Goal: Task Accomplishment & Management: Complete application form

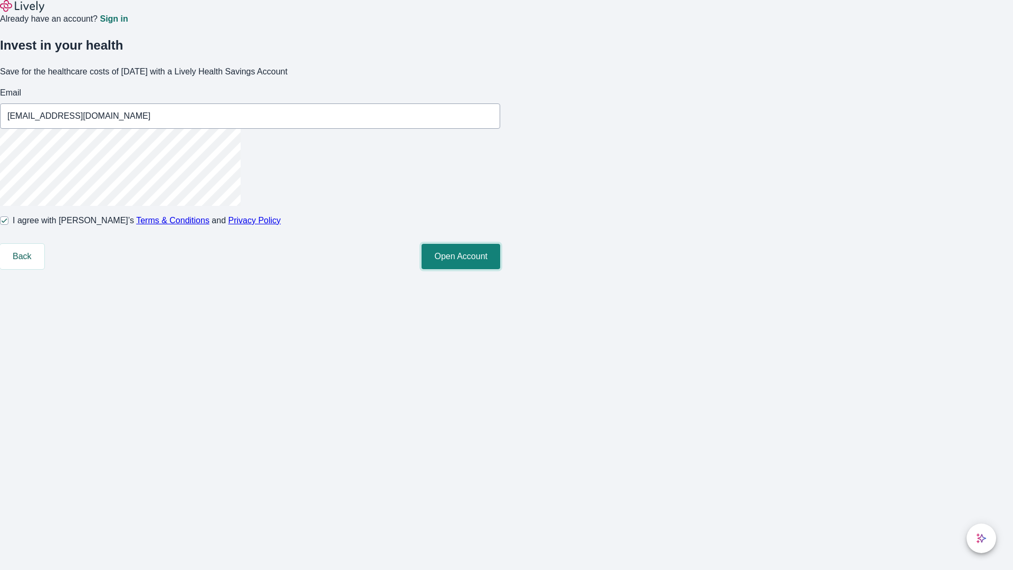
click at [500, 269] on button "Open Account" at bounding box center [461, 256] width 79 height 25
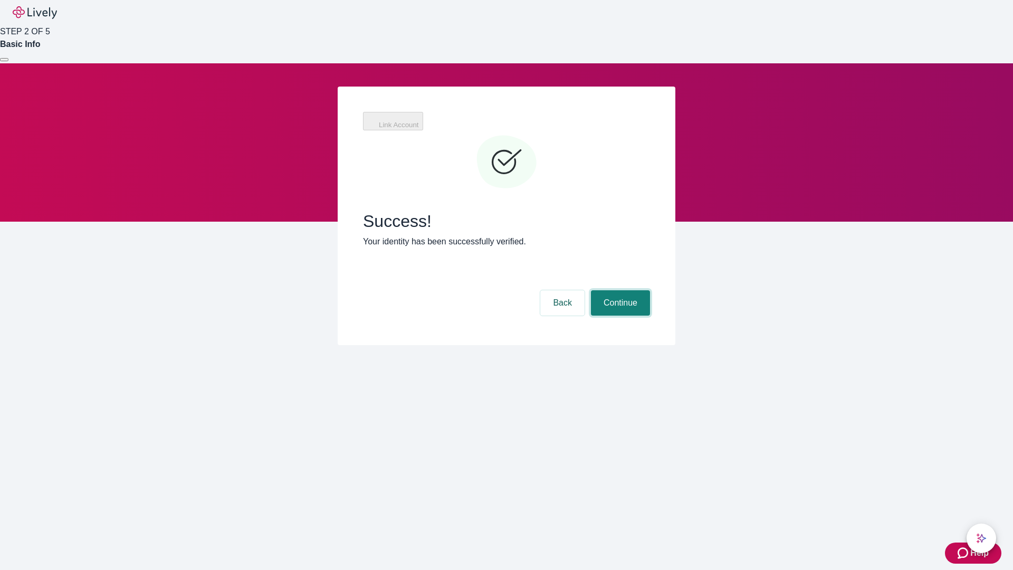
click at [619, 290] on button "Continue" at bounding box center [620, 302] width 59 height 25
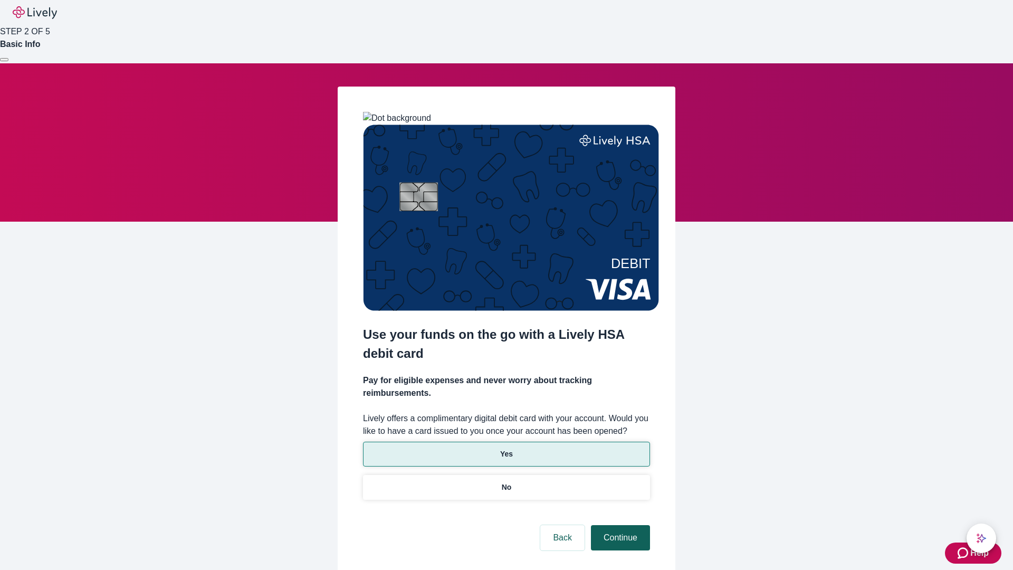
click at [506, 449] on p "Yes" at bounding box center [506, 454] width 13 height 11
click at [619, 525] on button "Continue" at bounding box center [620, 537] width 59 height 25
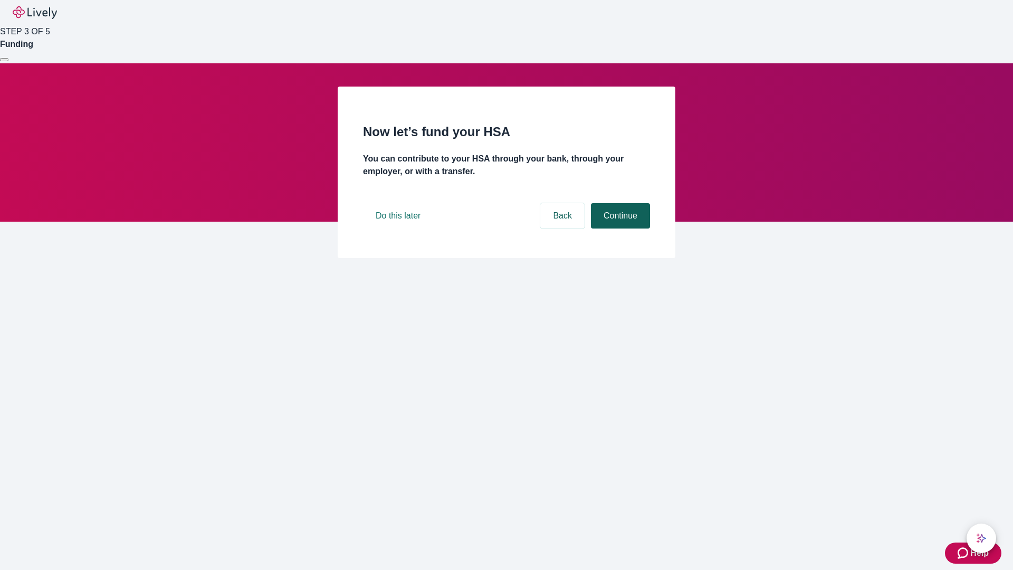
click at [619, 229] on button "Continue" at bounding box center [620, 215] width 59 height 25
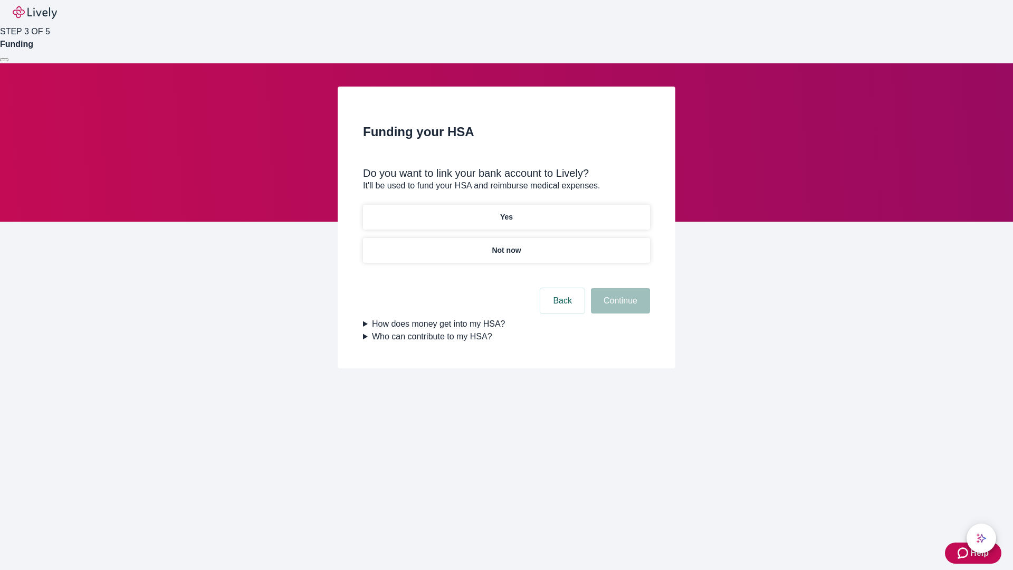
click at [506, 212] on p "Yes" at bounding box center [506, 217] width 13 height 11
click at [619, 288] on button "Continue" at bounding box center [620, 300] width 59 height 25
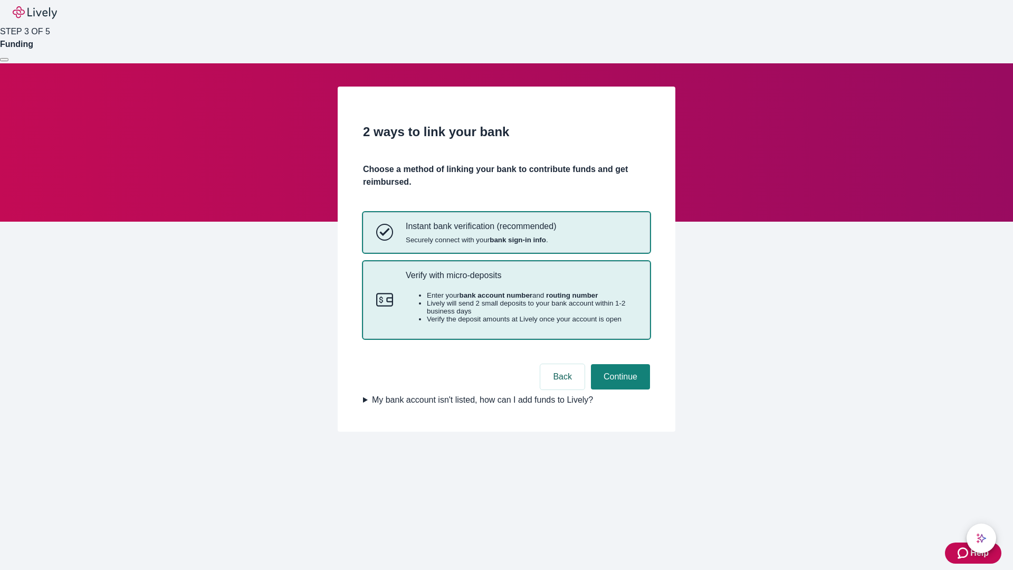
click at [521, 280] on p "Verify with micro-deposits" at bounding box center [521, 275] width 231 height 10
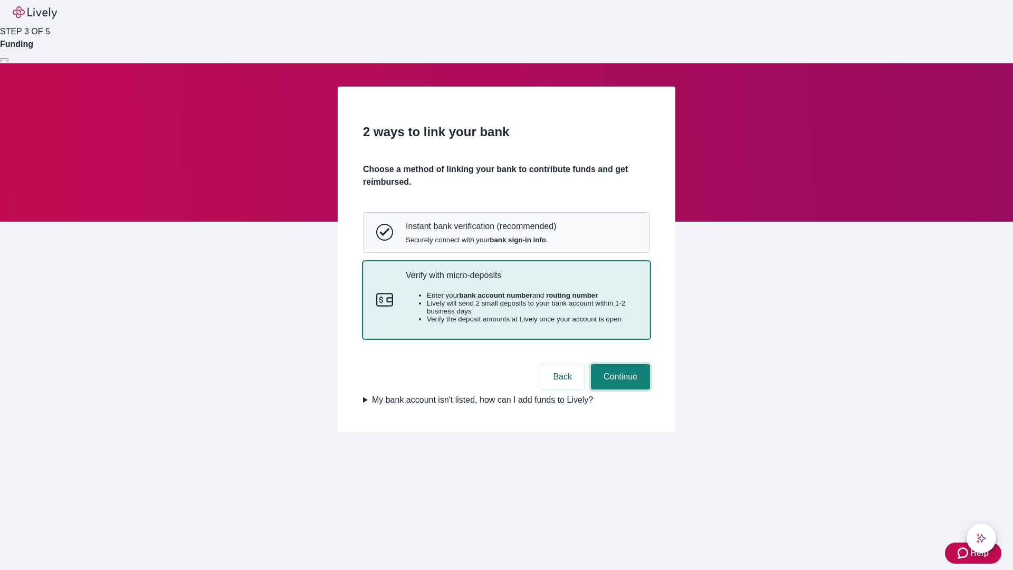
click at [619, 389] on button "Continue" at bounding box center [620, 376] width 59 height 25
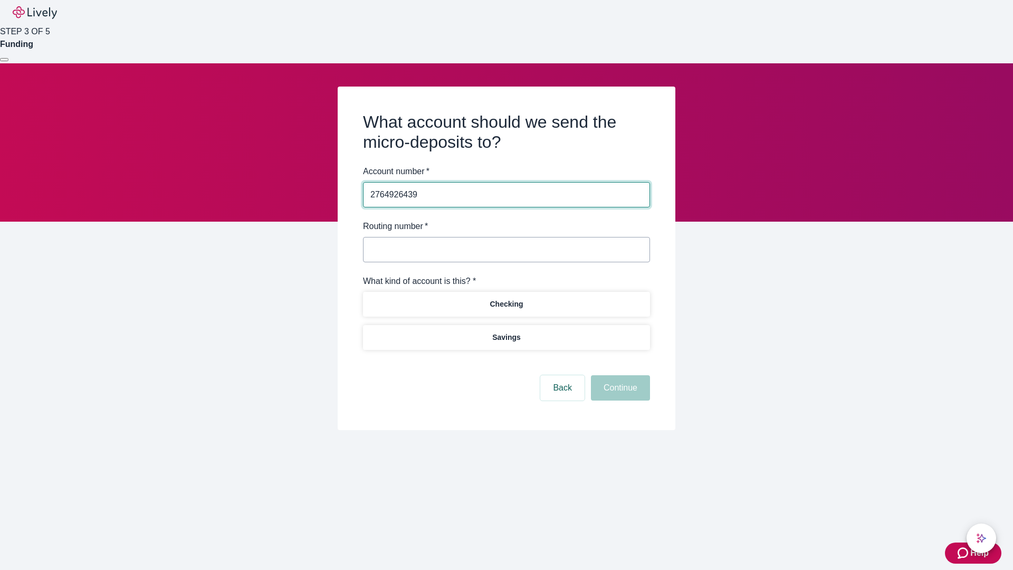
type input "2764926439"
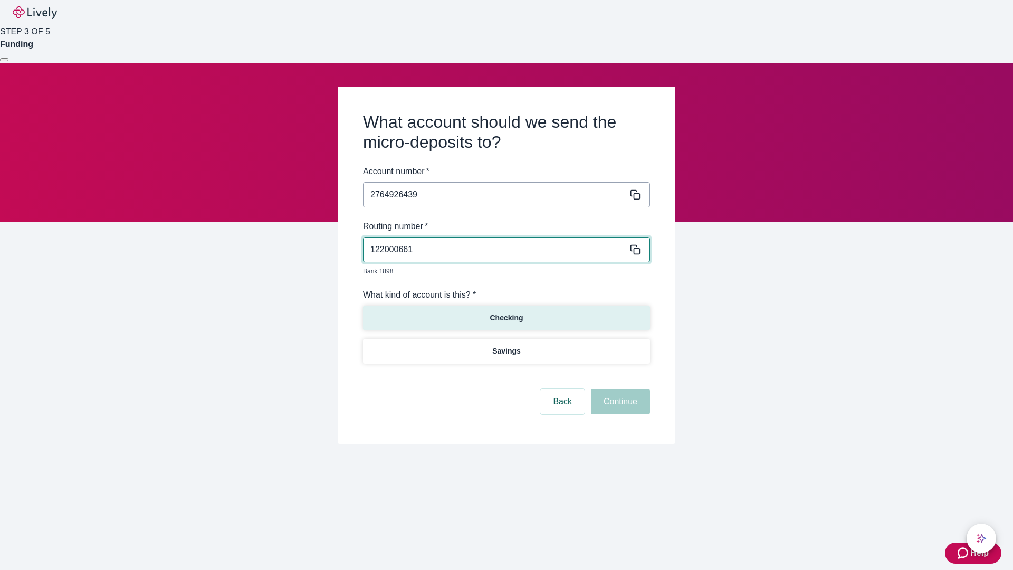
type input "122000661"
click at [506, 312] on p "Checking" at bounding box center [506, 317] width 33 height 11
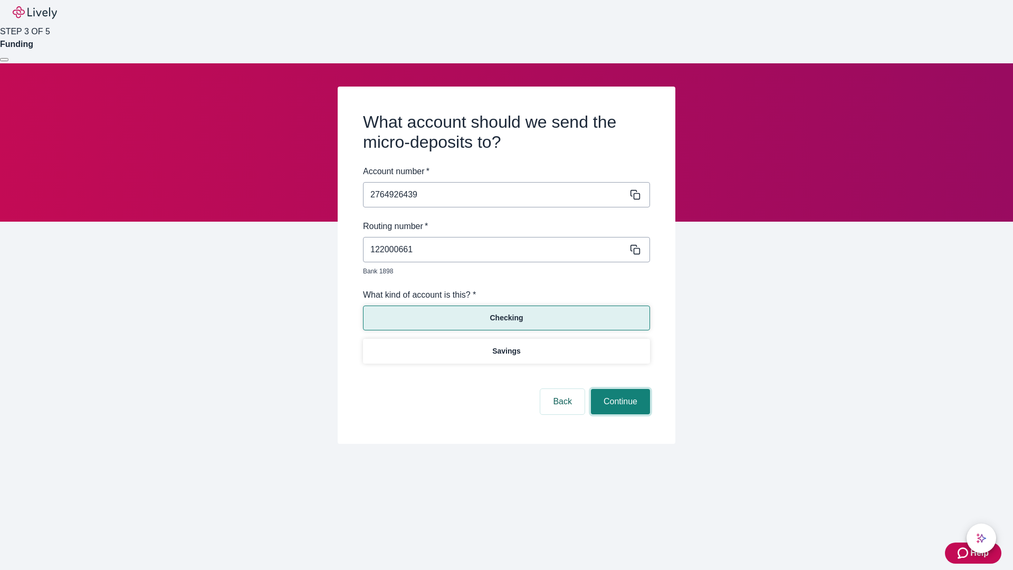
click at [619, 389] on button "Continue" at bounding box center [620, 401] width 59 height 25
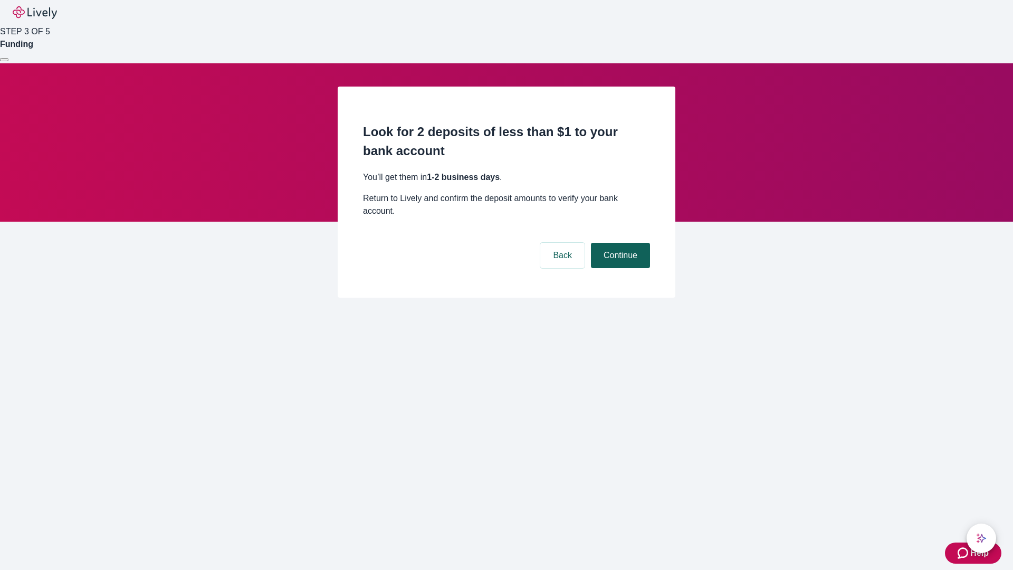
click at [619, 243] on button "Continue" at bounding box center [620, 255] width 59 height 25
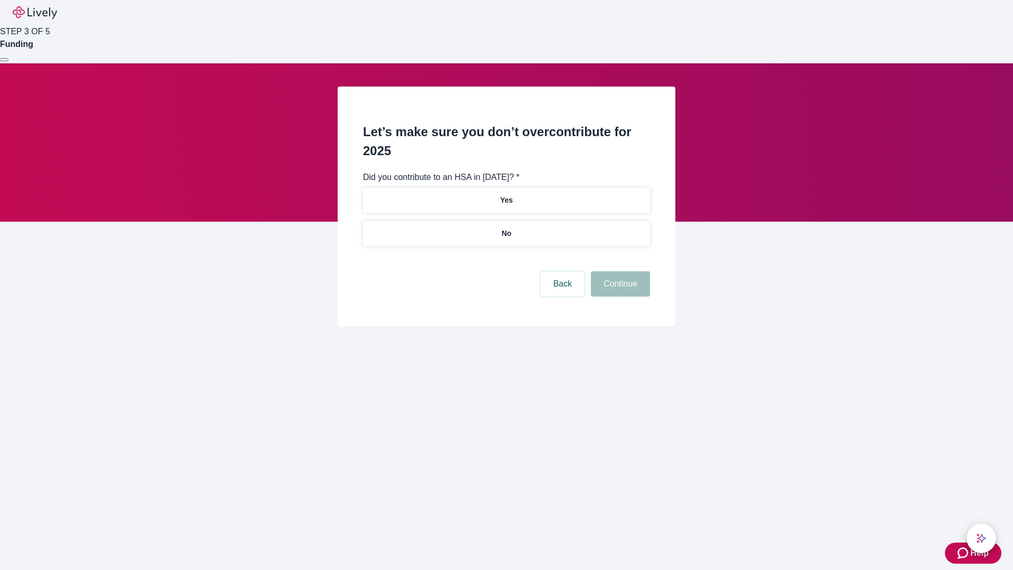
click at [506, 228] on p "No" at bounding box center [507, 233] width 10 height 11
click at [619, 271] on button "Continue" at bounding box center [620, 283] width 59 height 25
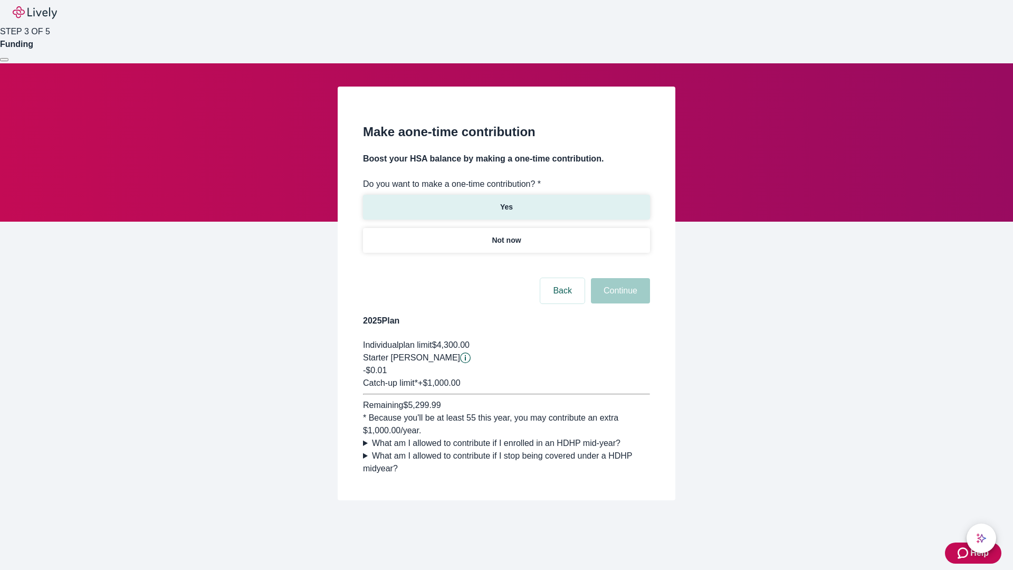
click at [506, 202] on p "Yes" at bounding box center [506, 207] width 13 height 11
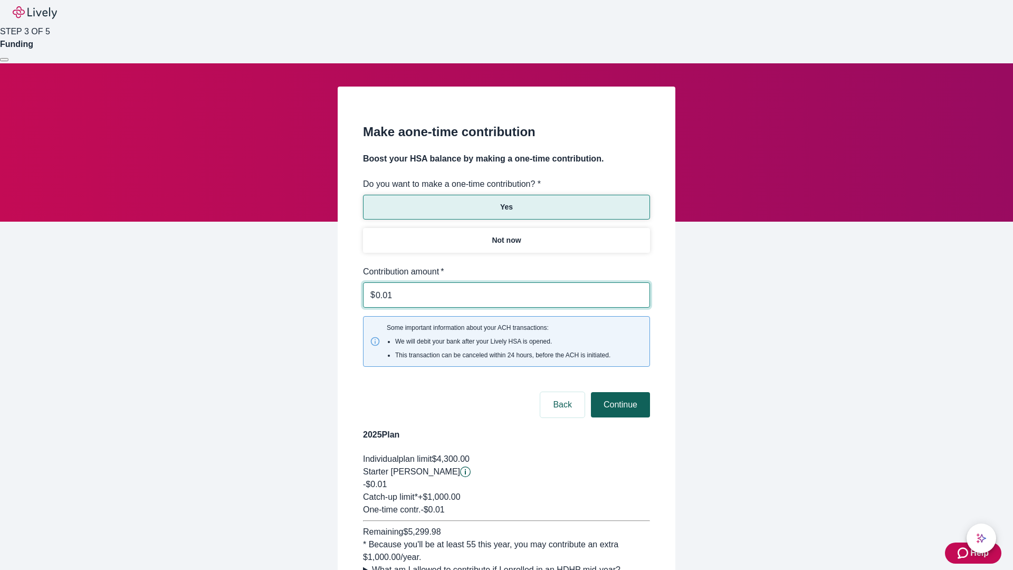
type input "0.01"
click at [619, 392] on button "Continue" at bounding box center [620, 404] width 59 height 25
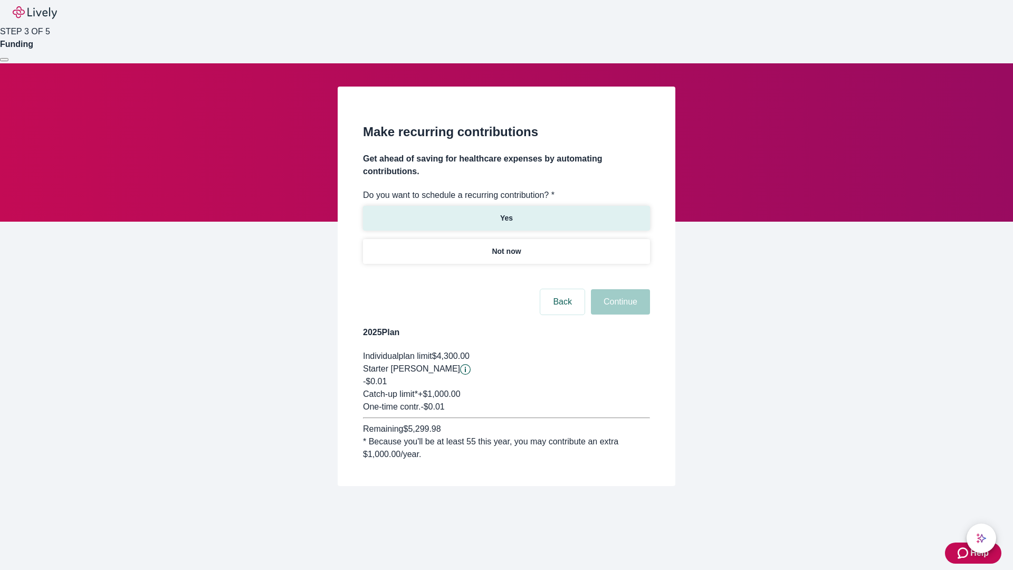
click at [506, 213] on p "Yes" at bounding box center [506, 218] width 13 height 11
click at [506, 277] on body "Help STEP 3 OF 5 Funding Make recurring contributions Get ahead of saving for h…" at bounding box center [506, 268] width 1013 height 537
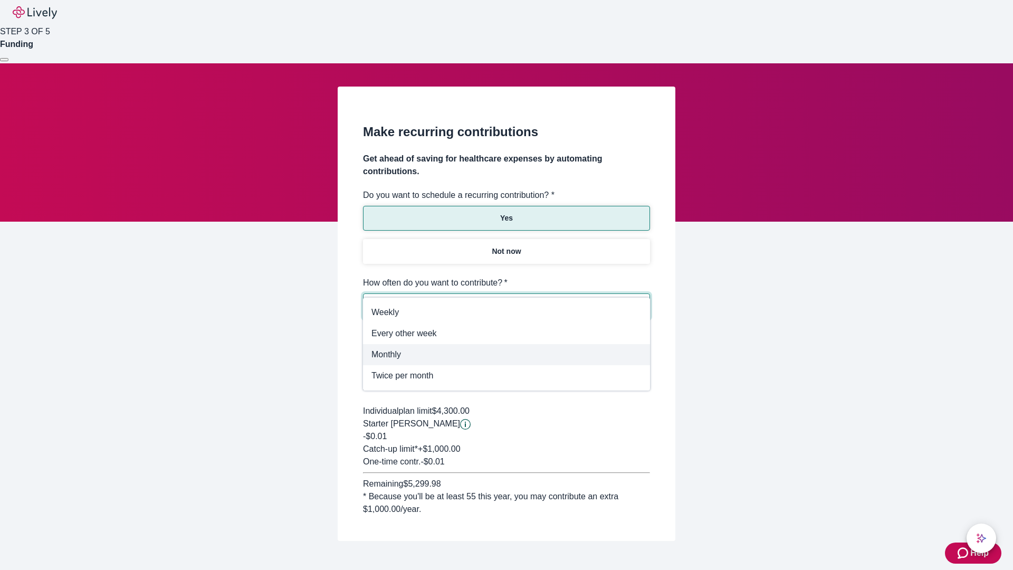
click at [507, 355] on span "Monthly" at bounding box center [507, 354] width 270 height 13
type input "Monthly"
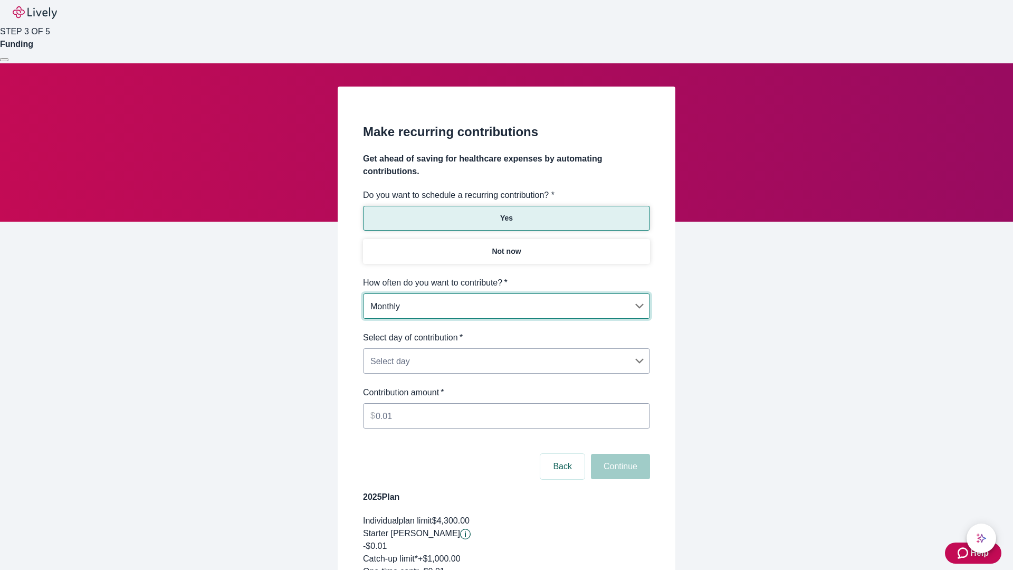
click at [506, 331] on body "Help STEP 3 OF 5 Funding Make recurring contributions Get ahead of saving for h…" at bounding box center [506, 350] width 1013 height 701
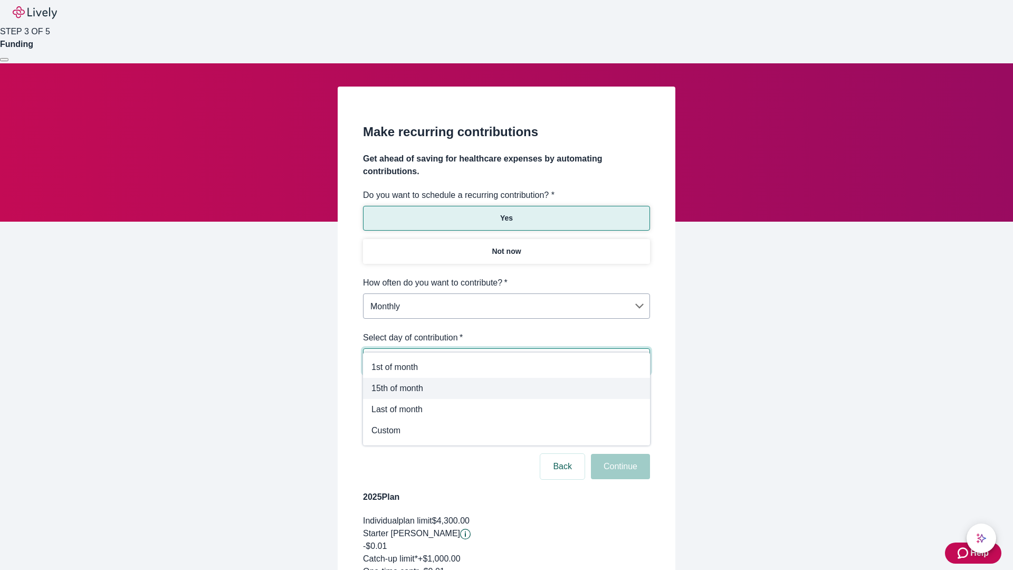
click at [507, 388] on span "15th of month" at bounding box center [507, 388] width 270 height 13
type input "Monthly15th"
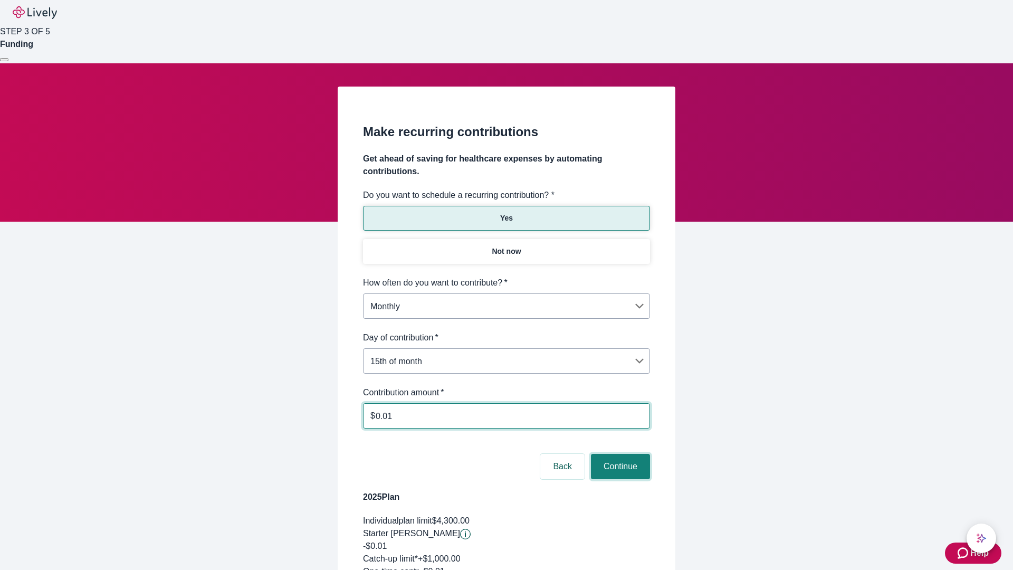
click at [619, 454] on button "Continue" at bounding box center [620, 466] width 59 height 25
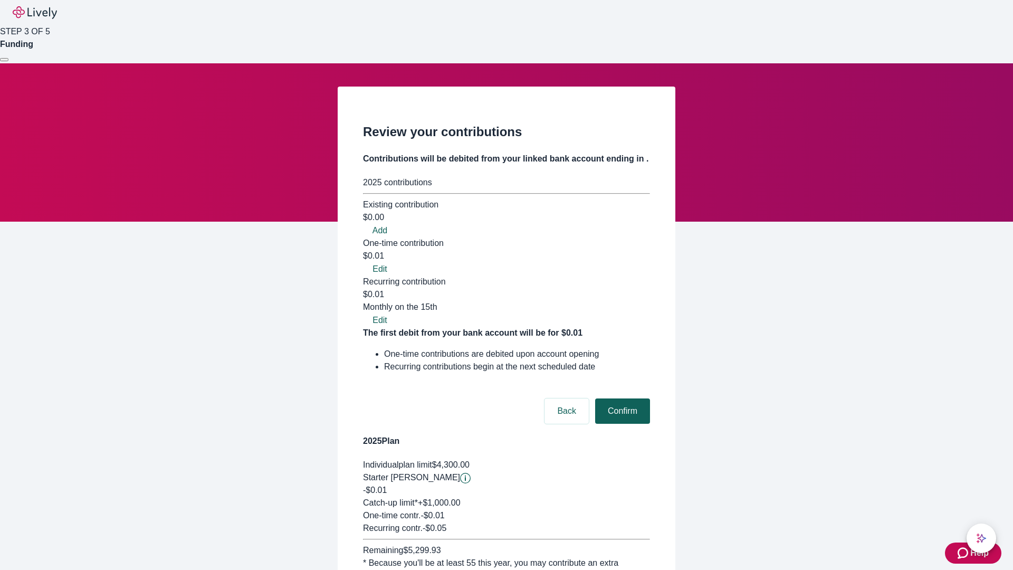
click at [621, 398] on button "Confirm" at bounding box center [622, 410] width 55 height 25
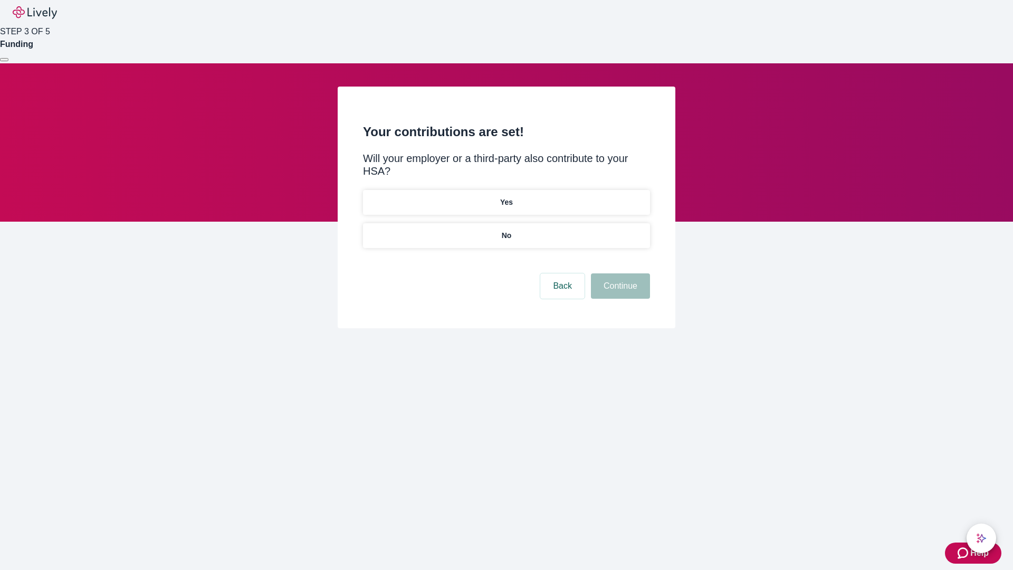
click at [506, 197] on p "Yes" at bounding box center [506, 202] width 13 height 11
click at [619, 273] on button "Continue" at bounding box center [620, 285] width 59 height 25
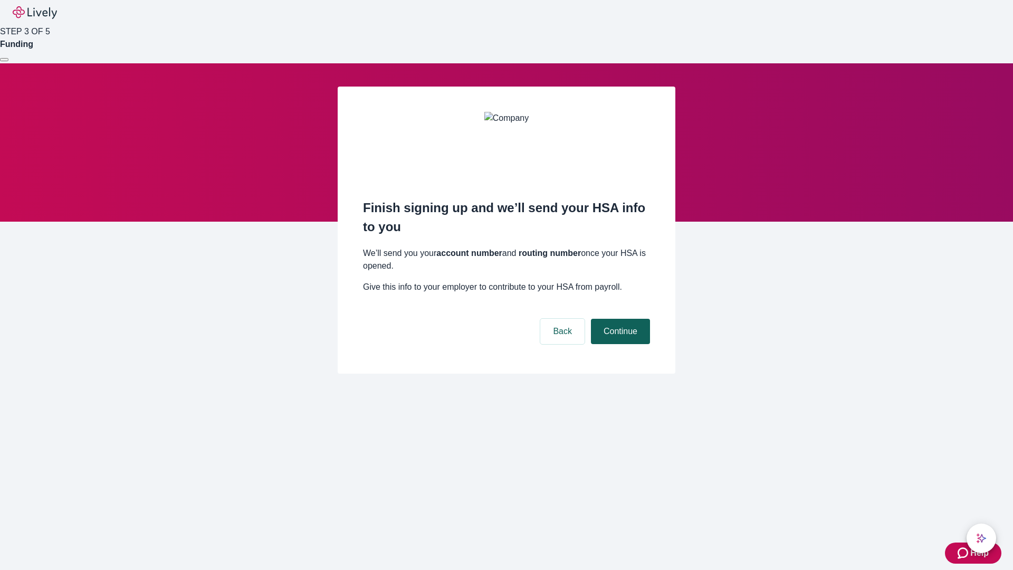
click at [619, 319] on button "Continue" at bounding box center [620, 331] width 59 height 25
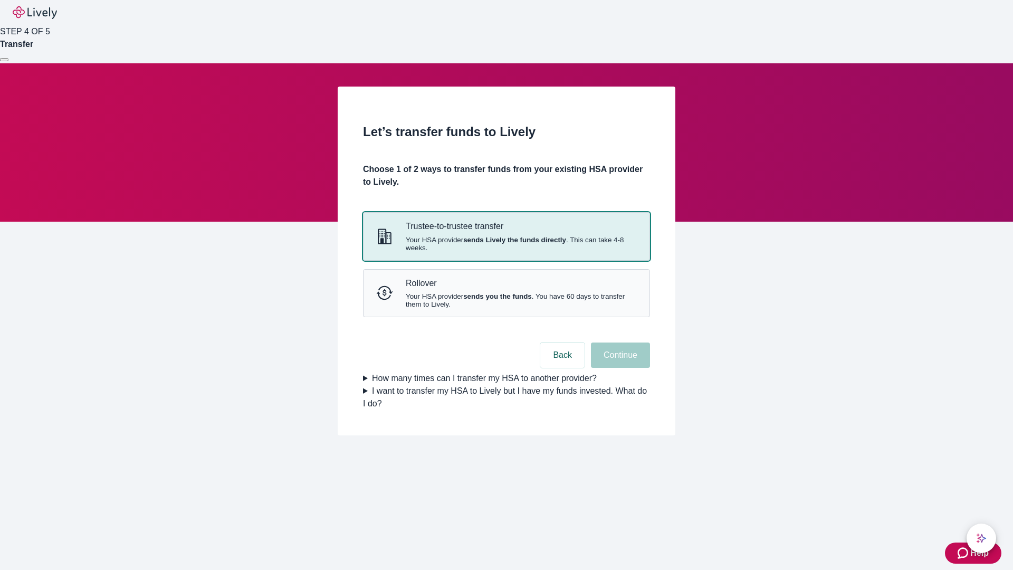
click at [506, 244] on strong "sends Lively the funds directly" at bounding box center [514, 240] width 103 height 8
click at [619, 368] on button "Continue" at bounding box center [620, 355] width 59 height 25
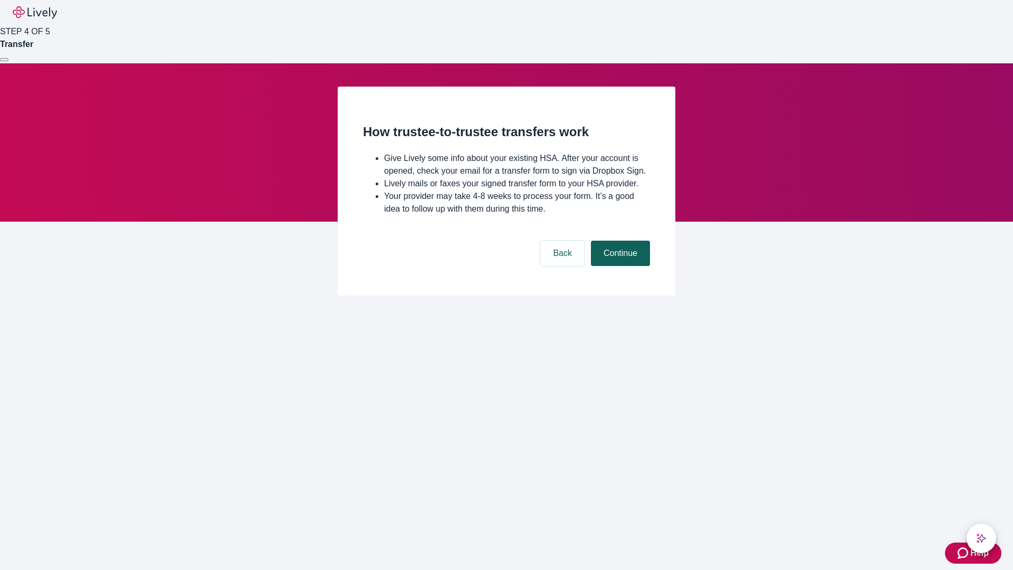
click at [619, 266] on button "Continue" at bounding box center [620, 253] width 59 height 25
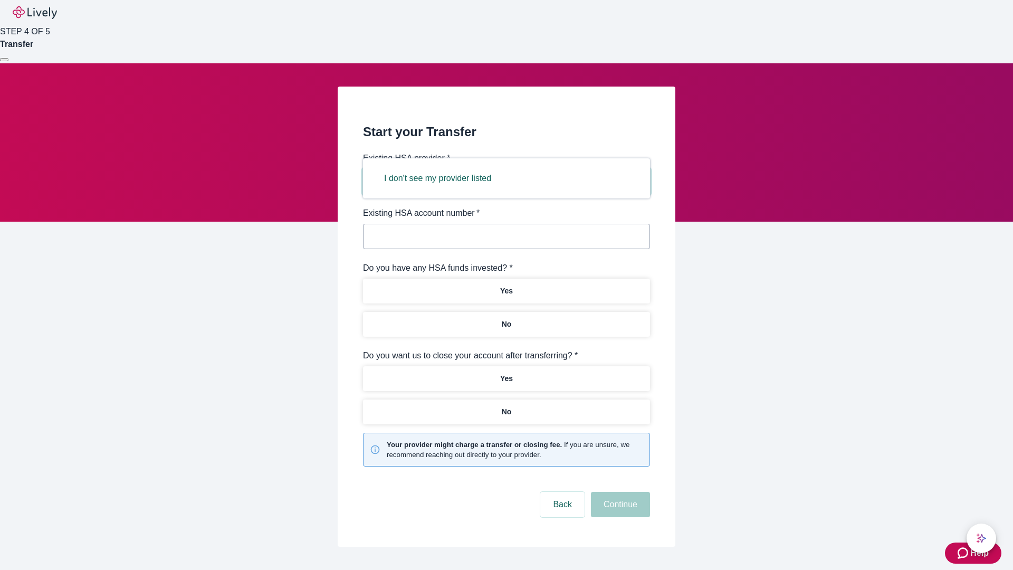
click at [441, 178] on button "I don't see my provider listed" at bounding box center [438, 178] width 132 height 25
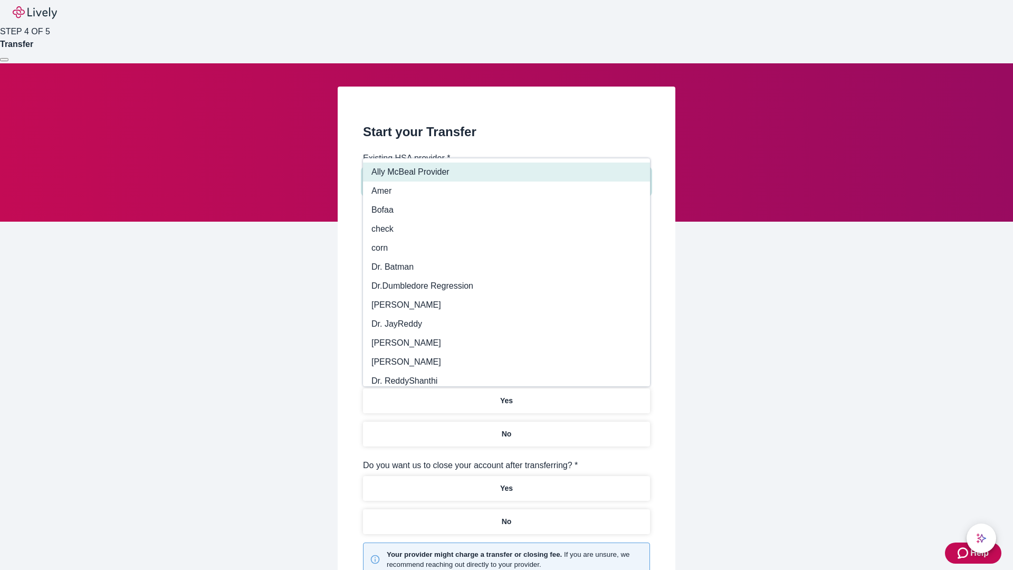
type input "Other"
type input "Health Equity"
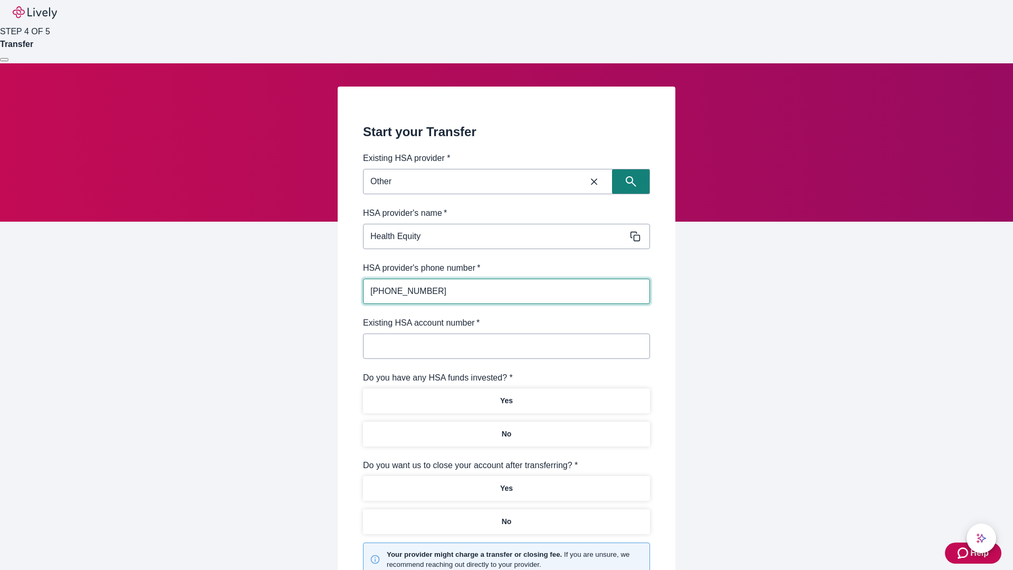
type input "(434) 343-4344"
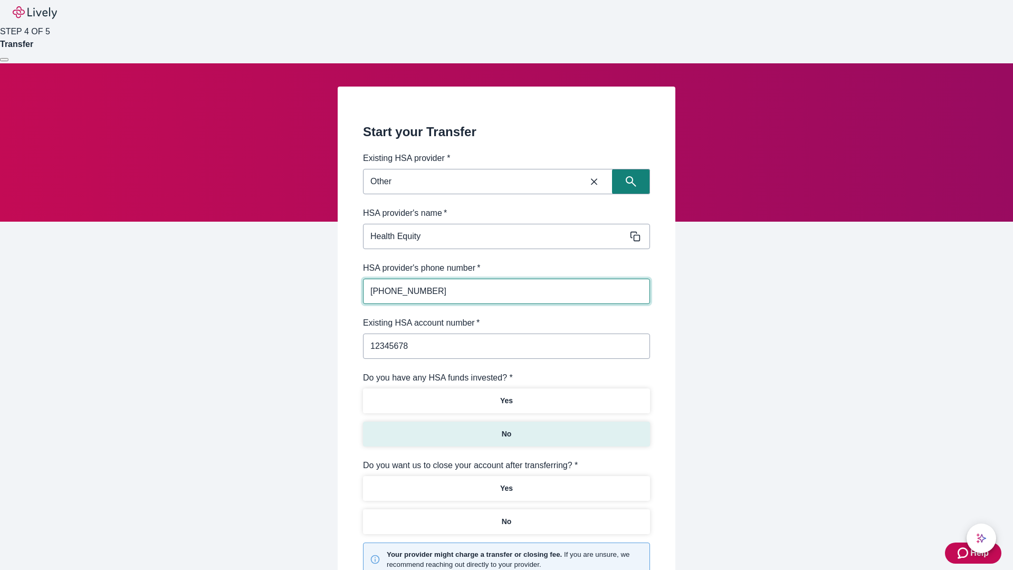
type input "12345678"
click at [506, 429] on p "No" at bounding box center [507, 434] width 10 height 11
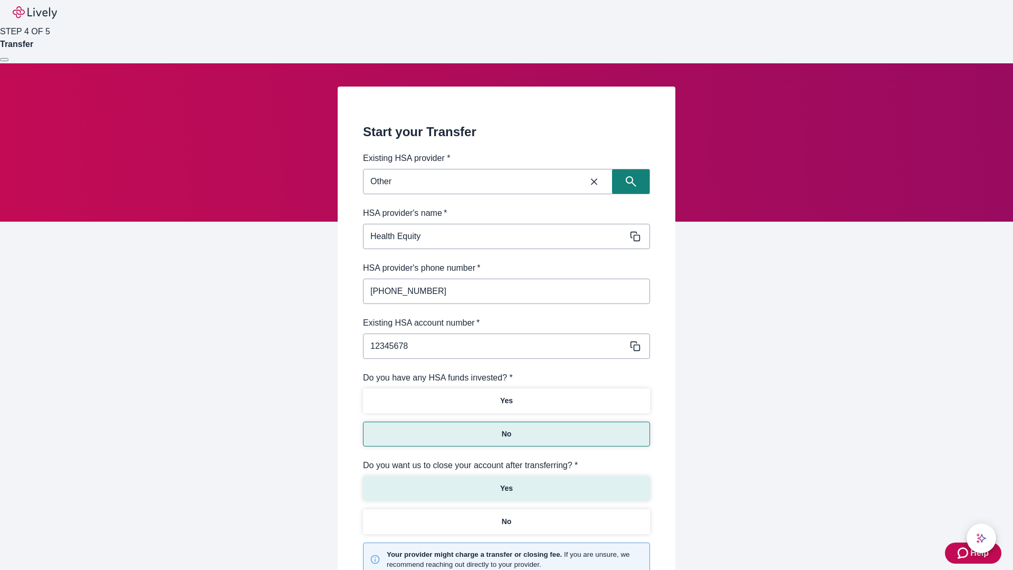
click at [506, 483] on p "Yes" at bounding box center [506, 488] width 13 height 11
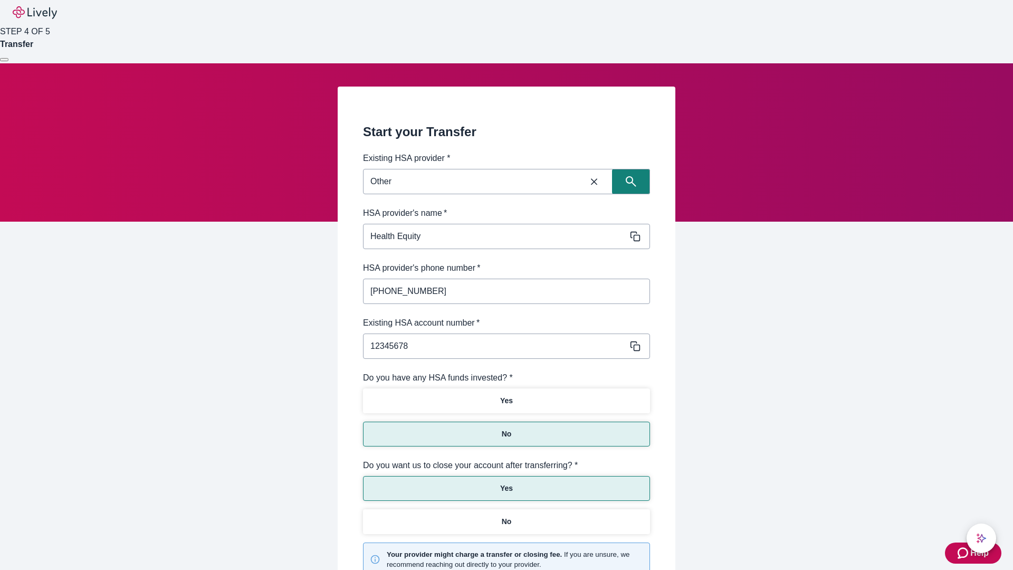
scroll to position [110, 0]
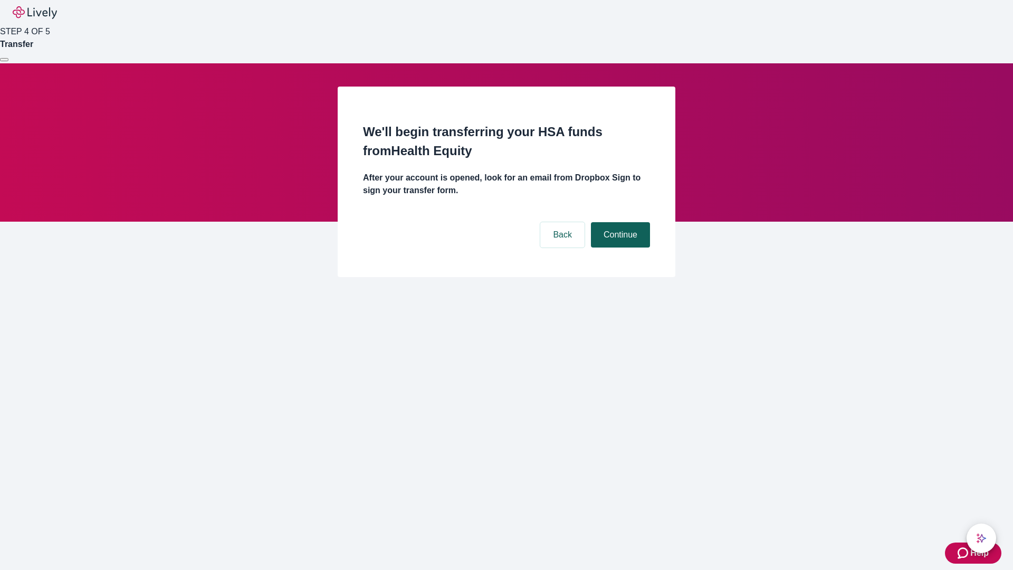
click at [619, 222] on button "Continue" at bounding box center [620, 234] width 59 height 25
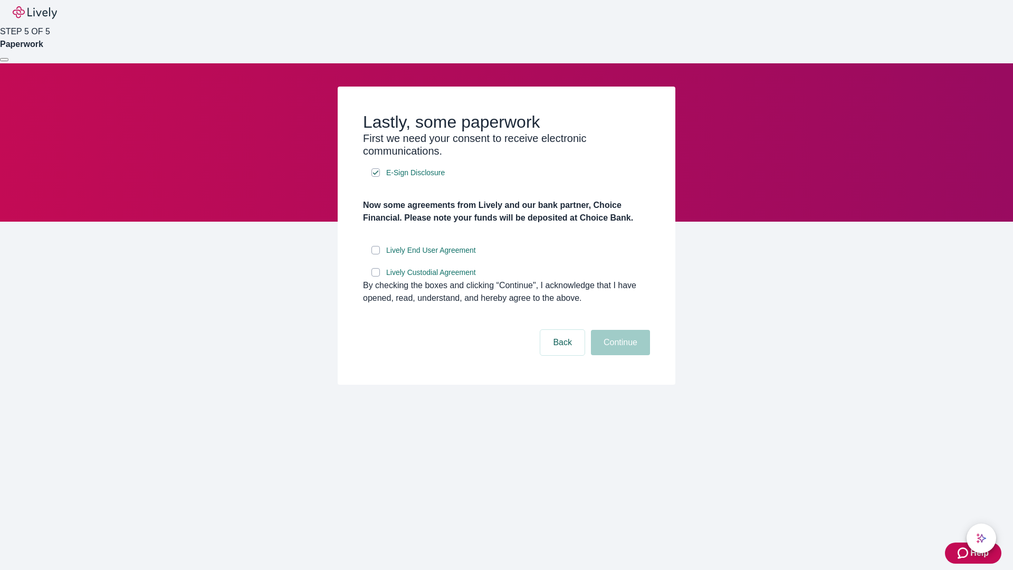
click at [376, 254] on input "Lively End User Agreement" at bounding box center [376, 250] width 8 height 8
checkbox input "true"
click at [376, 277] on input "Lively Custodial Agreement" at bounding box center [376, 272] width 8 height 8
checkbox input "true"
click at [619, 355] on button "Continue" at bounding box center [620, 342] width 59 height 25
